Goal: Task Accomplishment & Management: Use online tool/utility

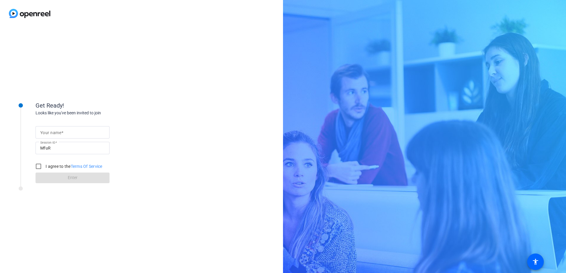
click at [55, 133] on mat-label "Your name" at bounding box center [50, 132] width 21 height 5
click at [55, 133] on input "Your name" at bounding box center [72, 132] width 65 height 7
type input "test"
click at [39, 167] on input "I agree to the Terms Of Service" at bounding box center [39, 167] width 12 height 12
checkbox input "true"
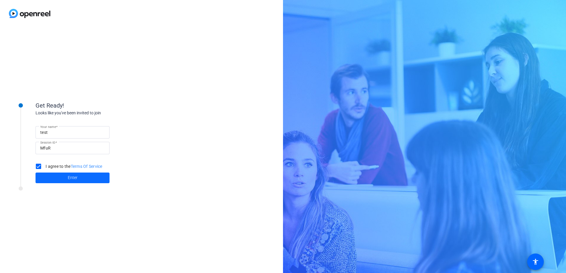
click at [67, 180] on span at bounding box center [73, 178] width 74 height 14
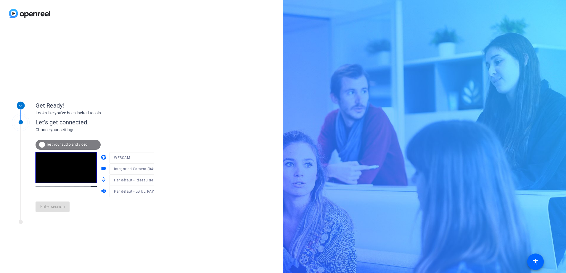
click at [69, 144] on span "Test your audio and video" at bounding box center [66, 145] width 41 height 4
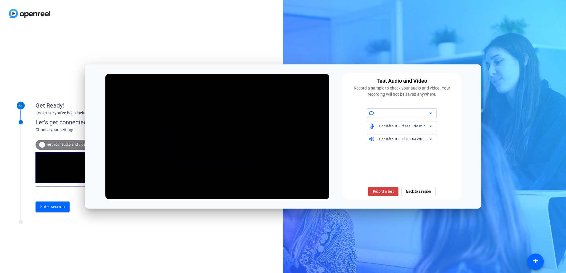
click at [428, 114] on icon at bounding box center [430, 113] width 7 height 7
click at [428, 114] on div at bounding box center [283, 136] width 566 height 273
click at [430, 115] on icon at bounding box center [430, 113] width 7 height 7
click at [460, 104] on div at bounding box center [283, 136] width 566 height 273
click at [49, 209] on span "Enter session" at bounding box center [52, 207] width 25 height 6
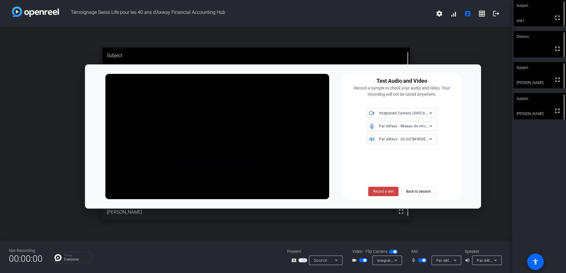
click at [453, 45] on div "open_in_new Subject fullscreen Sophie Saltiel" at bounding box center [256, 134] width 512 height 214
click at [426, 192] on span "Back to session" at bounding box center [418, 191] width 25 height 11
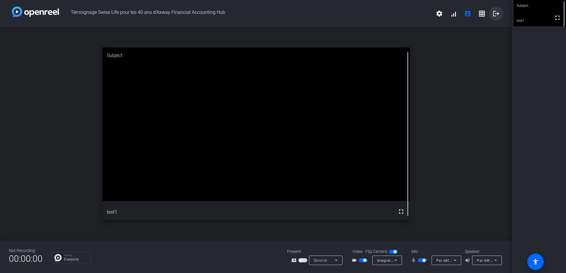
click at [496, 14] on mat-icon "logout" at bounding box center [495, 13] width 7 height 7
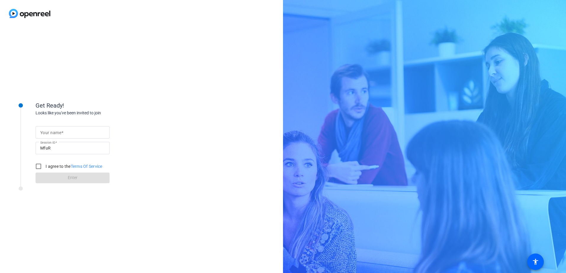
click at [54, 133] on mat-label "Your name" at bounding box center [50, 132] width 21 height 5
click at [54, 133] on input "Your name" at bounding box center [72, 132] width 65 height 7
type input "SCO"
click at [40, 167] on input "I agree to the Terms Of Service" at bounding box center [39, 167] width 12 height 12
checkbox input "true"
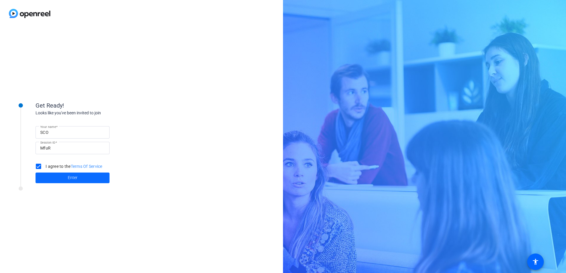
click at [67, 178] on span at bounding box center [73, 178] width 74 height 14
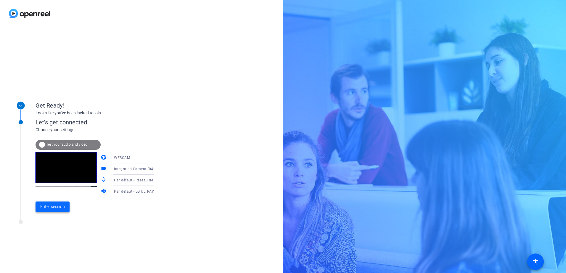
click at [57, 207] on span "Enter session" at bounding box center [52, 207] width 25 height 6
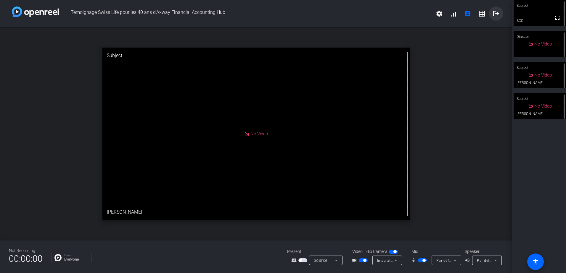
click at [496, 13] on mat-icon "logout" at bounding box center [495, 13] width 7 height 7
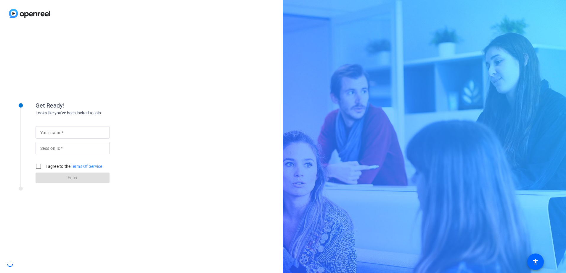
click at [58, 130] on mat-label "Your name" at bounding box center [50, 132] width 21 height 5
click at [58, 130] on input "Your name" at bounding box center [72, 132] width 65 height 7
type input "SCO"
